Goal: Use online tool/utility: Utilize a website feature to perform a specific function

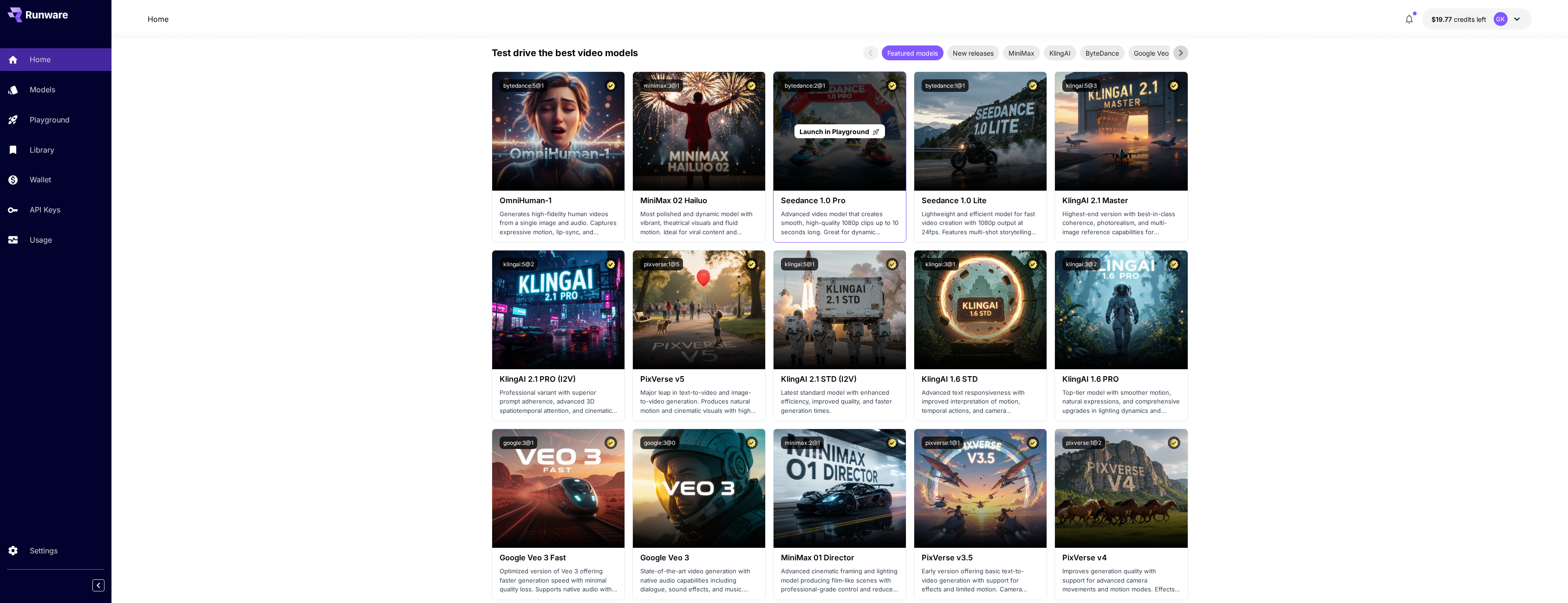
click at [827, 167] on div "Launch in Playground" at bounding box center [840, 131] width 132 height 118
click at [838, 128] on span "Launch in Playground" at bounding box center [834, 131] width 70 height 8
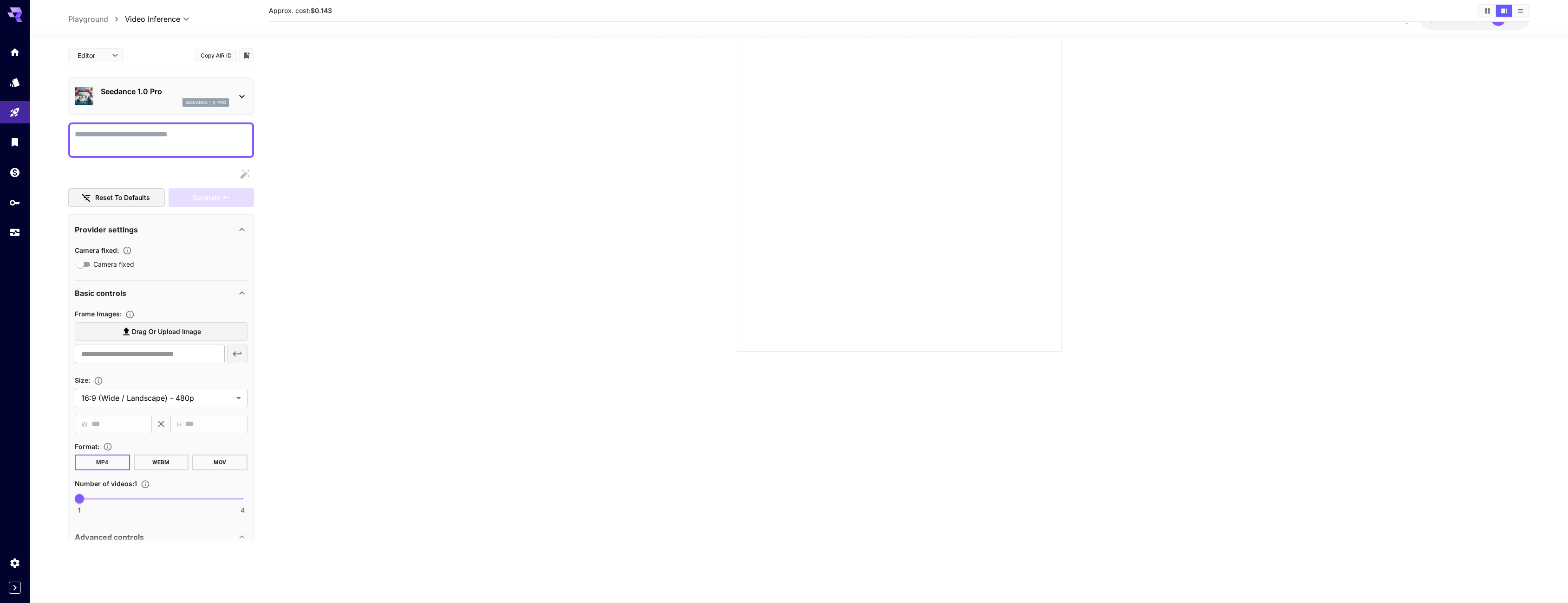
scroll to position [73, 0]
click at [134, 363] on input "text" at bounding box center [149, 354] width 150 height 19
click at [364, 364] on section "Approx. cost: $0.143" at bounding box center [899, 274] width 1261 height 603
click at [130, 124] on div at bounding box center [161, 140] width 186 height 35
click at [130, 132] on textarea "Camera fixed" at bounding box center [161, 140] width 172 height 22
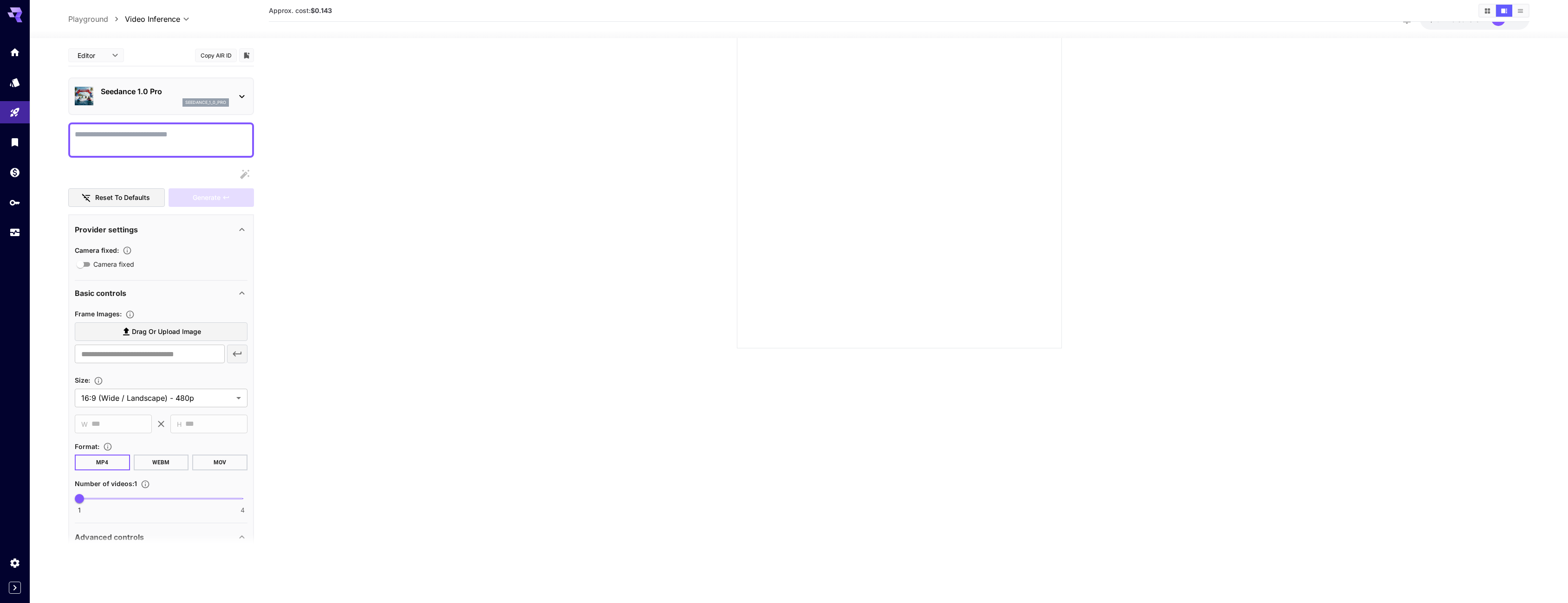
click at [169, 464] on button "WEBM" at bounding box center [161, 462] width 55 height 16
click at [212, 467] on button "MOV" at bounding box center [220, 462] width 55 height 16
click at [109, 466] on button "MP4" at bounding box center [102, 462] width 55 height 16
click at [366, 465] on section "Approx. cost: $0.143" at bounding box center [899, 274] width 1261 height 603
click at [175, 532] on div "Advanced controls" at bounding box center [155, 538] width 162 height 11
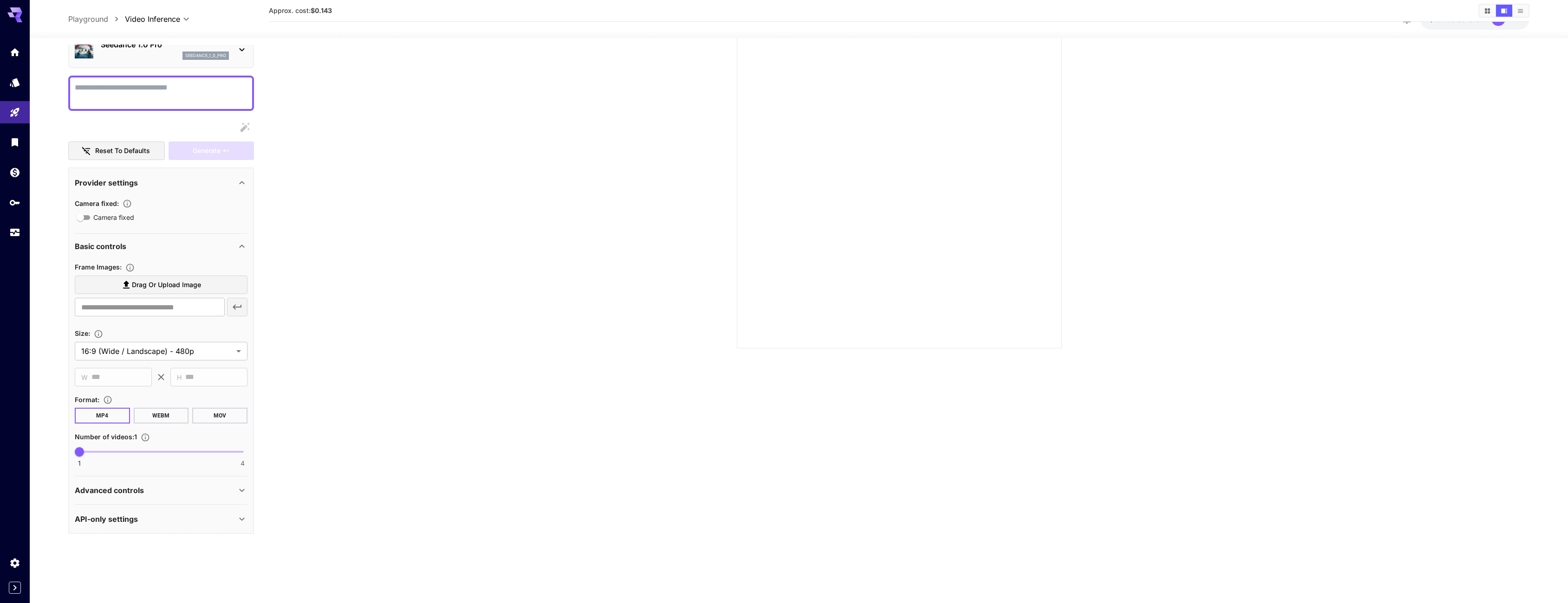
click at [182, 523] on div "API-only settings" at bounding box center [155, 519] width 162 height 11
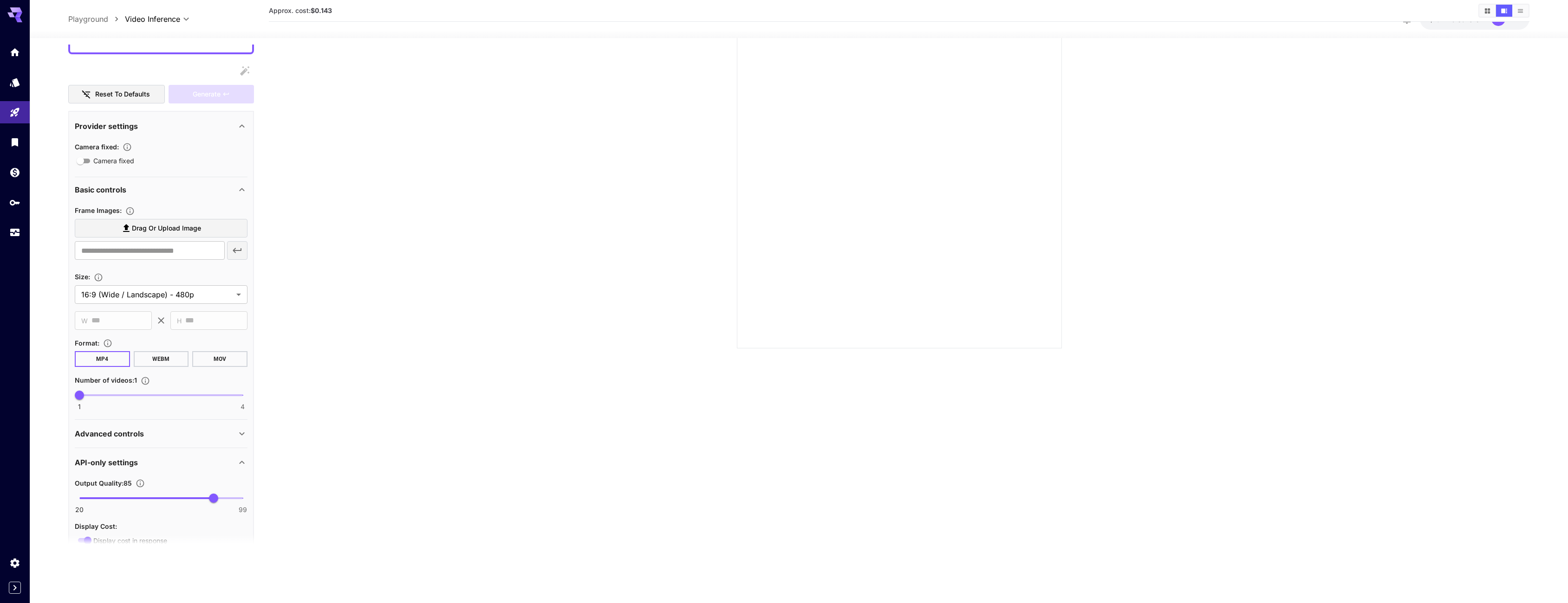
scroll to position [174, 0]
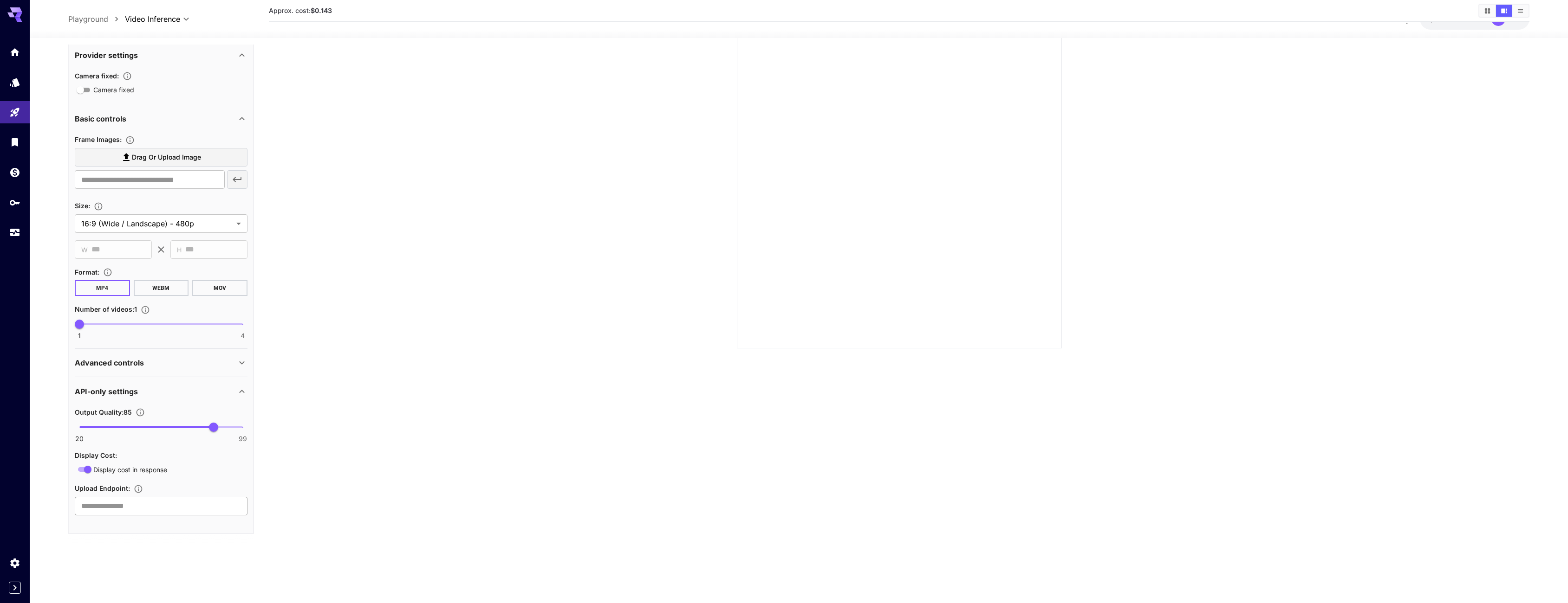
click at [144, 508] on input "text" at bounding box center [161, 506] width 172 height 19
click at [135, 367] on p "Advanced controls" at bounding box center [109, 363] width 69 height 11
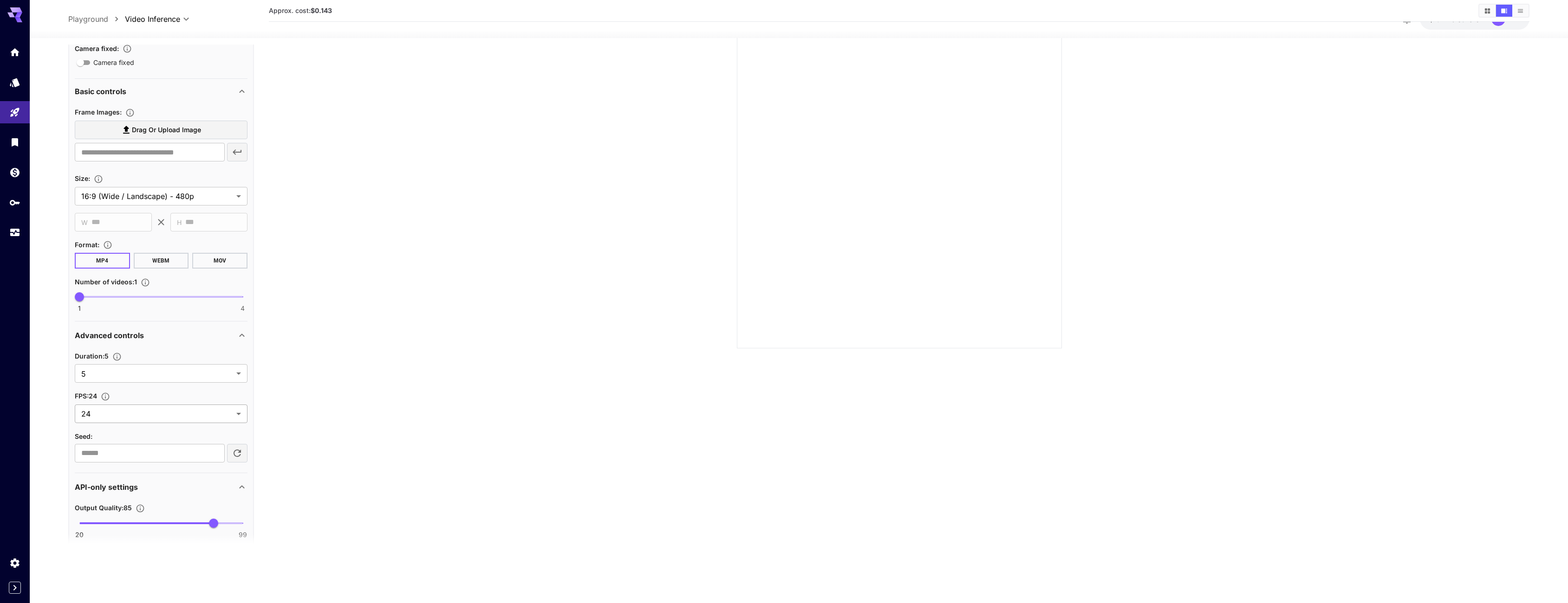
scroll to position [221, 0]
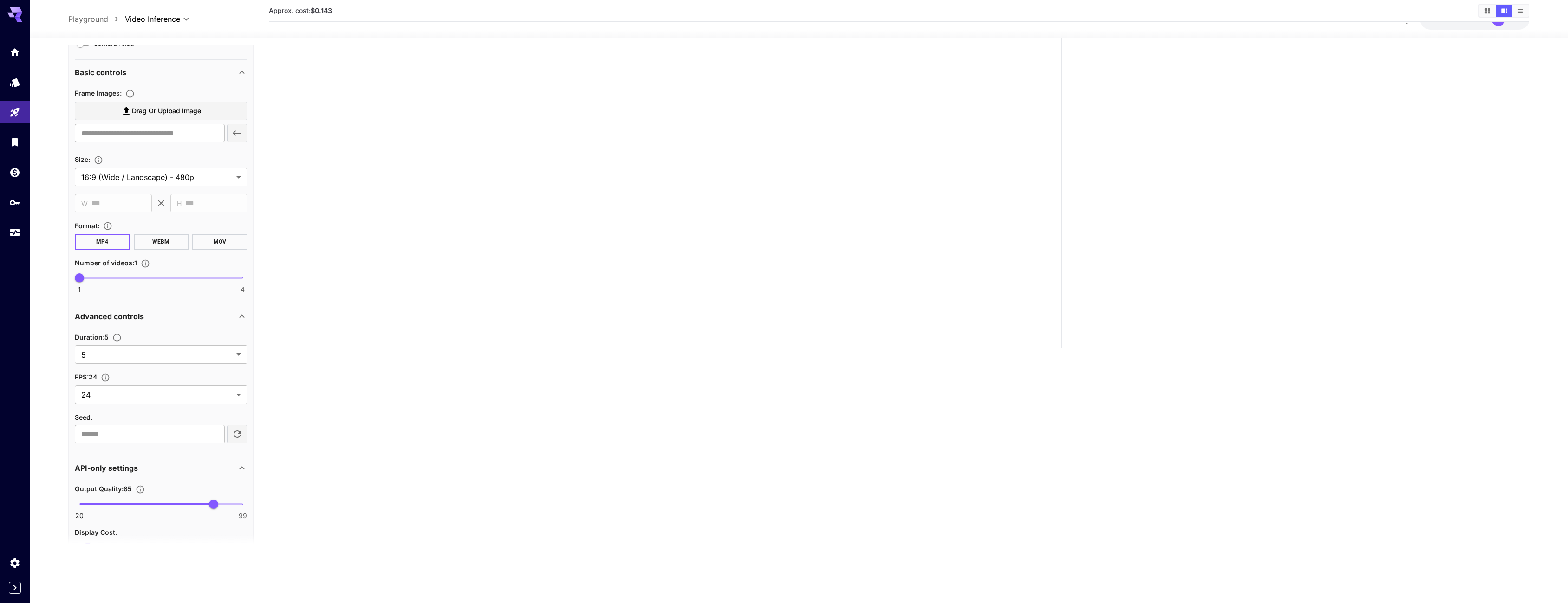
click at [142, 319] on p "Advanced controls" at bounding box center [109, 317] width 69 height 11
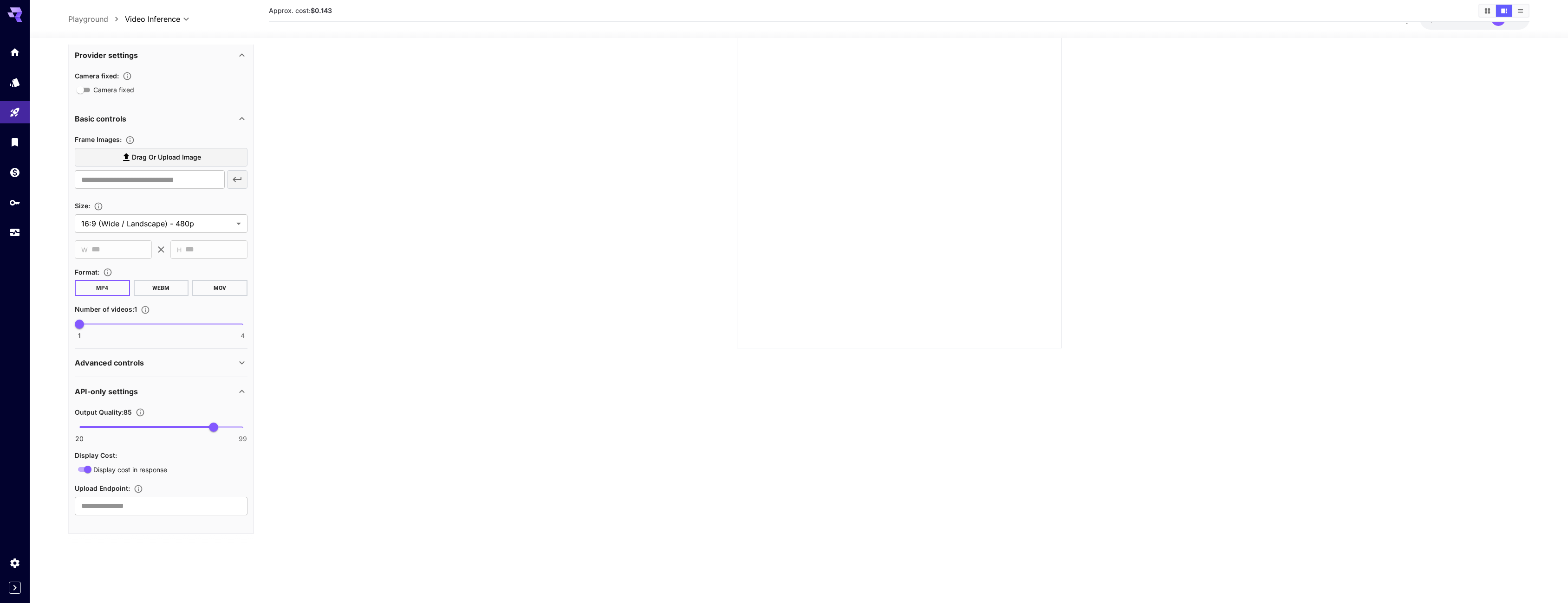
click at [129, 393] on p "API-only settings" at bounding box center [106, 392] width 63 height 11
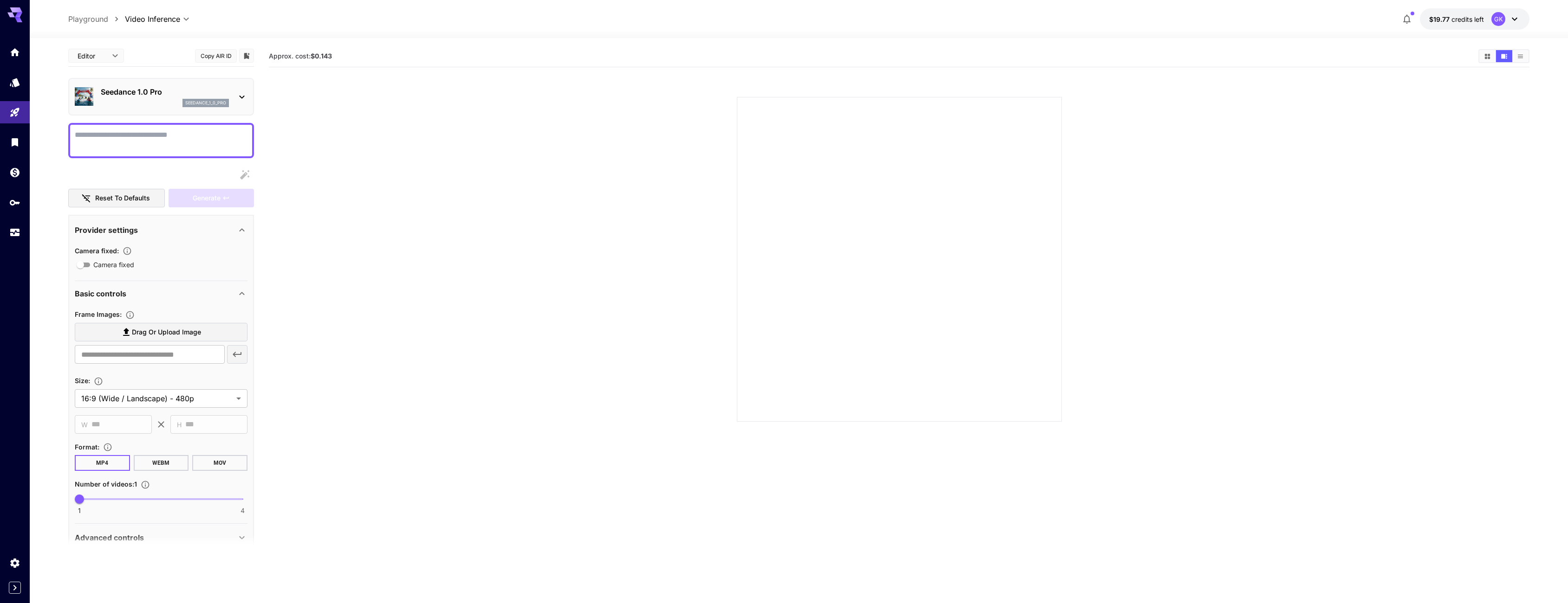
scroll to position [0, 0]
click at [432, 154] on section at bounding box center [899, 248] width 940 height 347
click at [104, 22] on p "Playground" at bounding box center [88, 19] width 40 height 11
type input "**********"
